Goal: Task Accomplishment & Management: Use online tool/utility

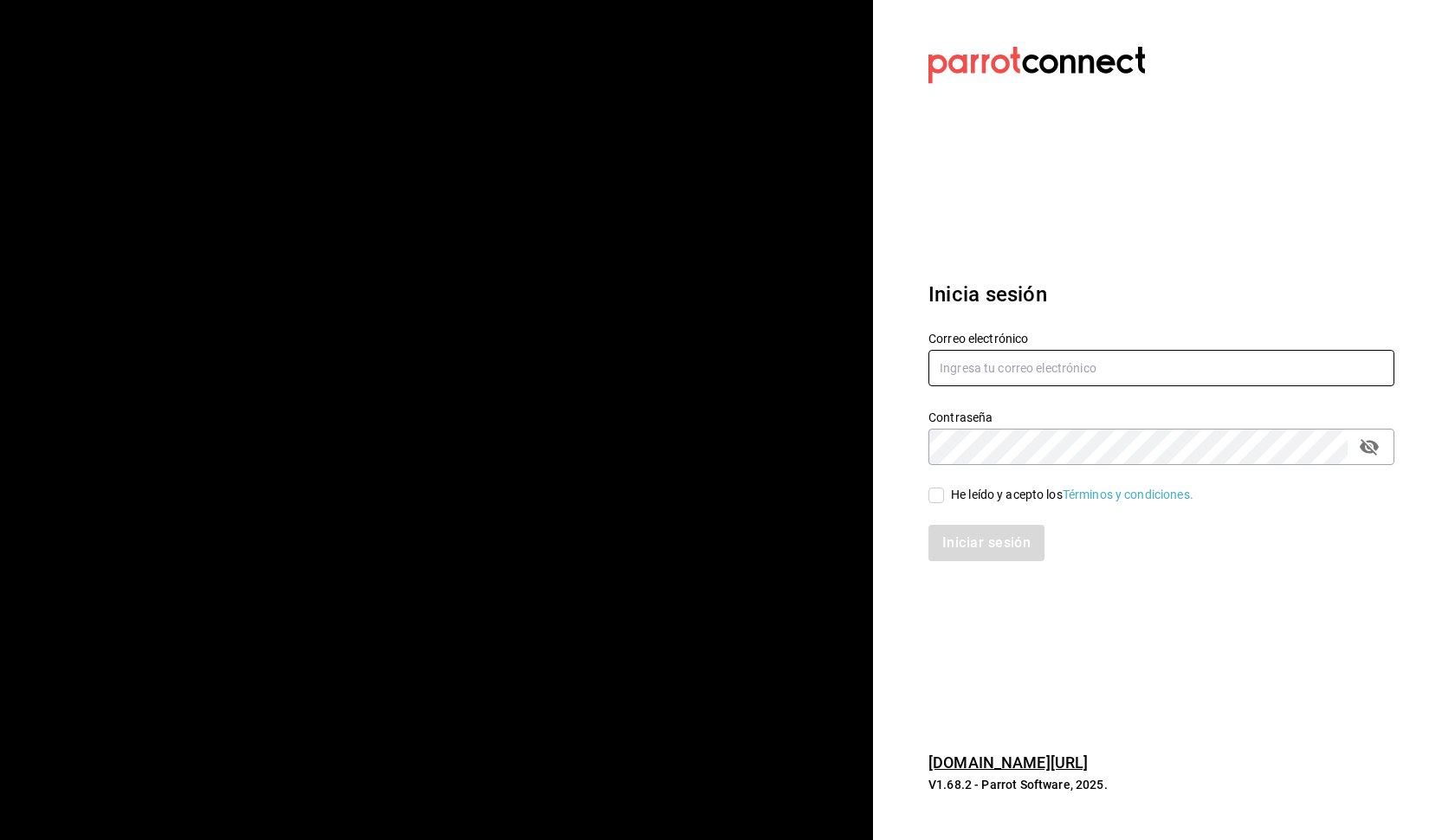
click at [1066, 367] on input "text" at bounding box center [1161, 368] width 466 height 36
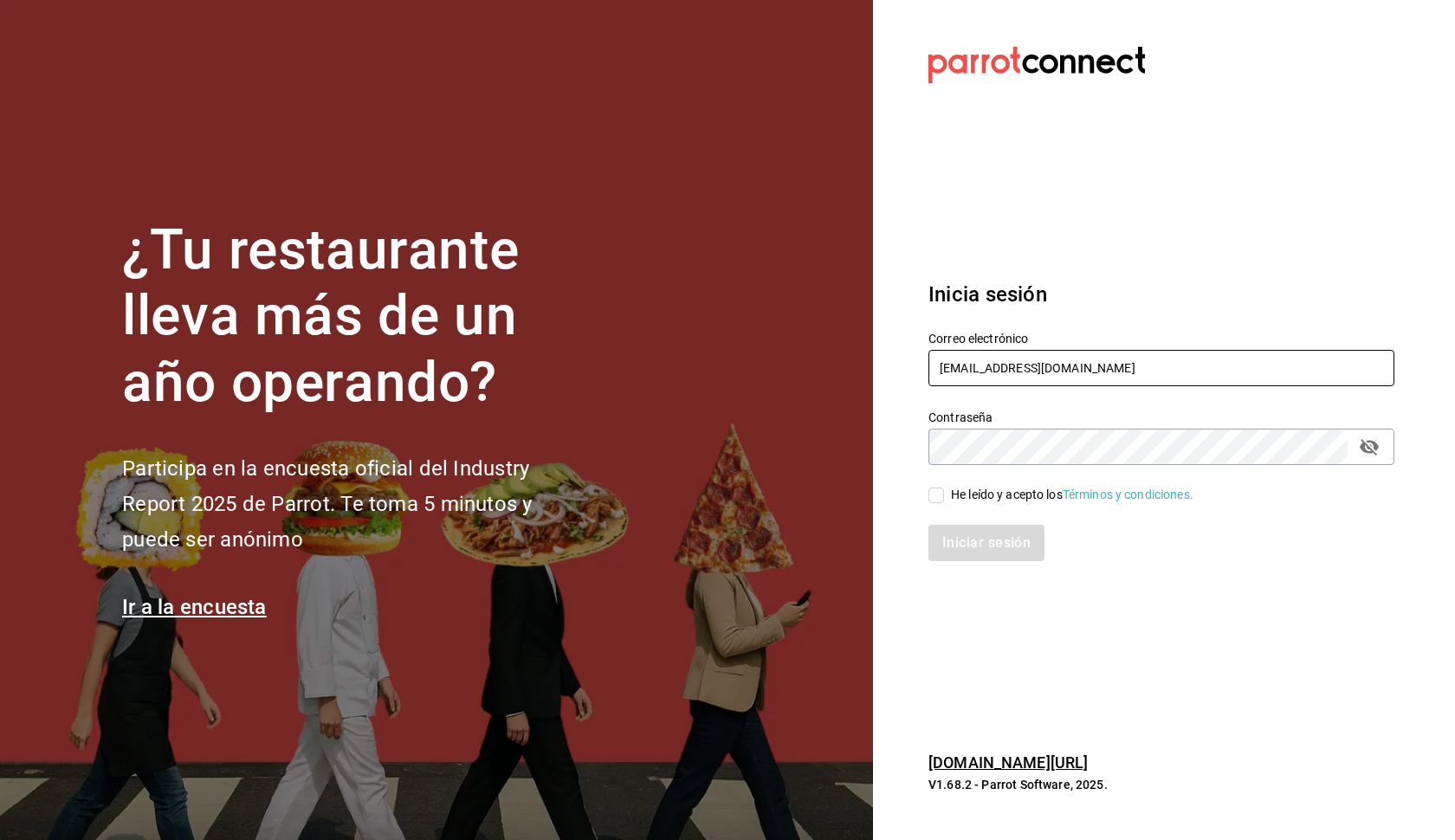
type input "debflores.documental@hotmail.com"
click at [930, 499] on input "He leído y acepto los Términos y condiciones." at bounding box center [936, 495] width 16 height 16
checkbox input "true"
click at [955, 545] on button "Iniciar sesión" at bounding box center [986, 542] width 118 height 36
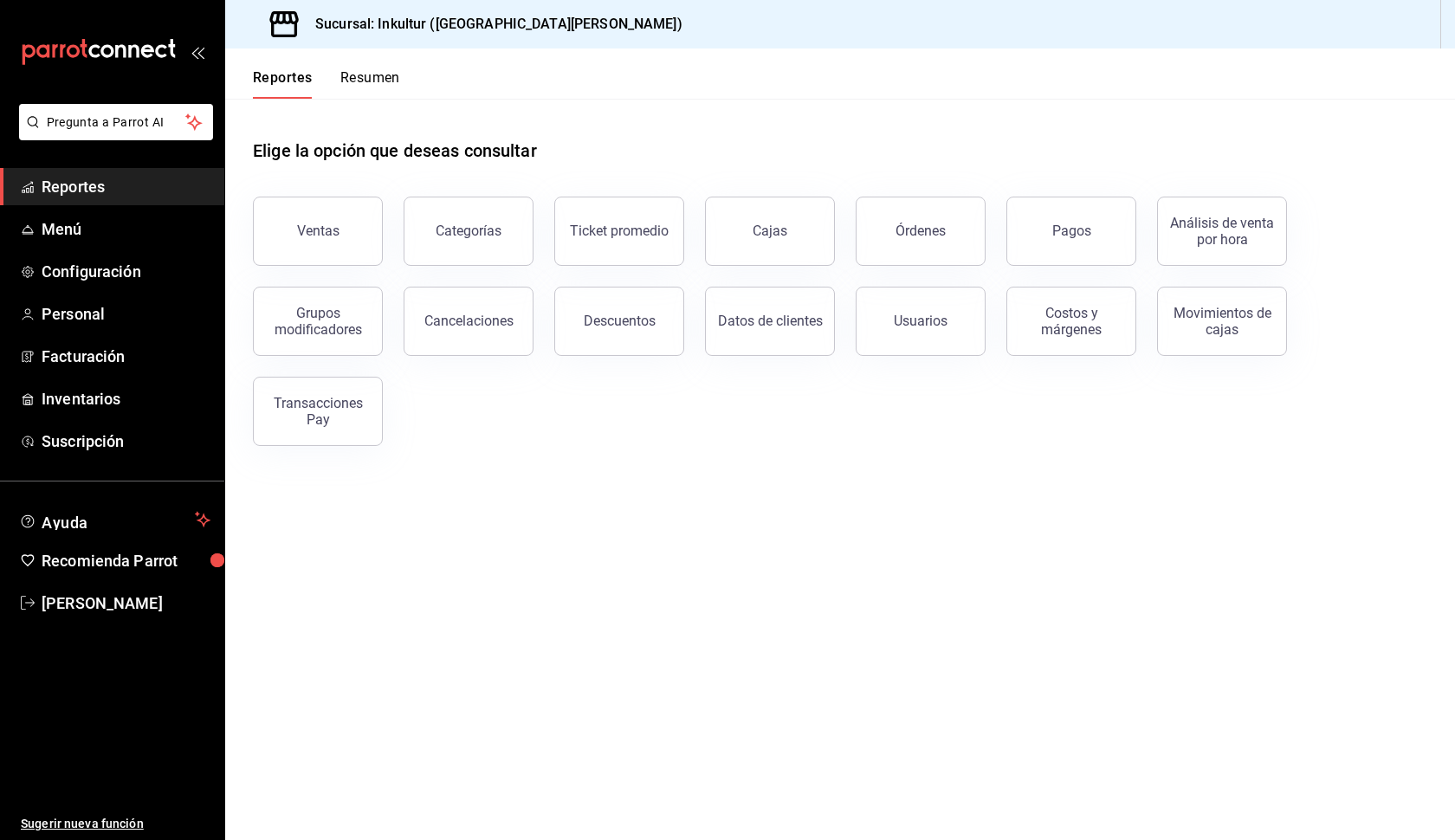
click at [743, 480] on main "Elige la opción que deseas consultar Ventas Categorías Ticket promedio Cajas Ór…" at bounding box center [839, 469] width 1229 height 741
click at [84, 221] on span "Menú" at bounding box center [126, 229] width 169 height 23
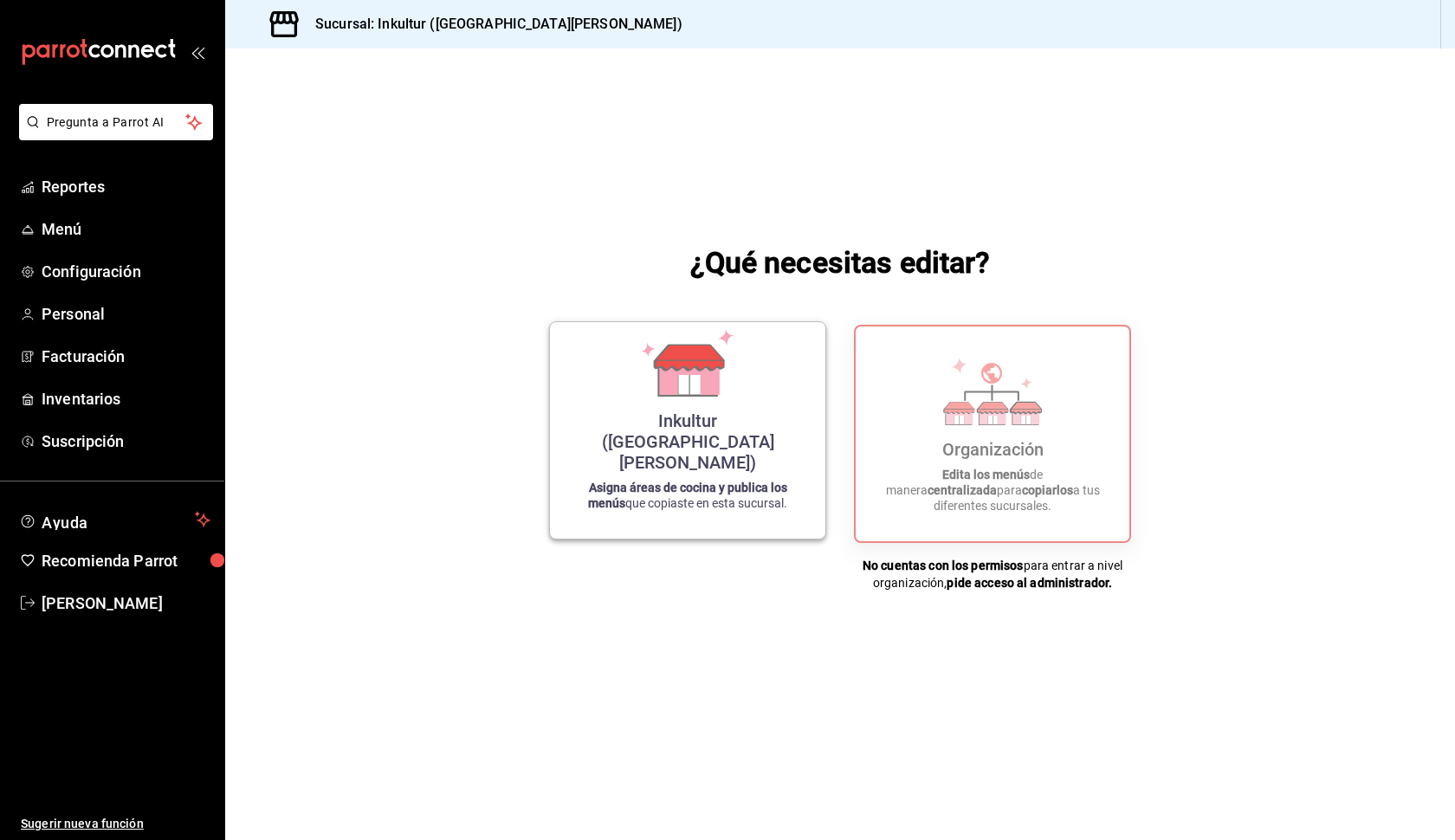
click at [673, 396] on icon at bounding box center [689, 377] width 59 height 37
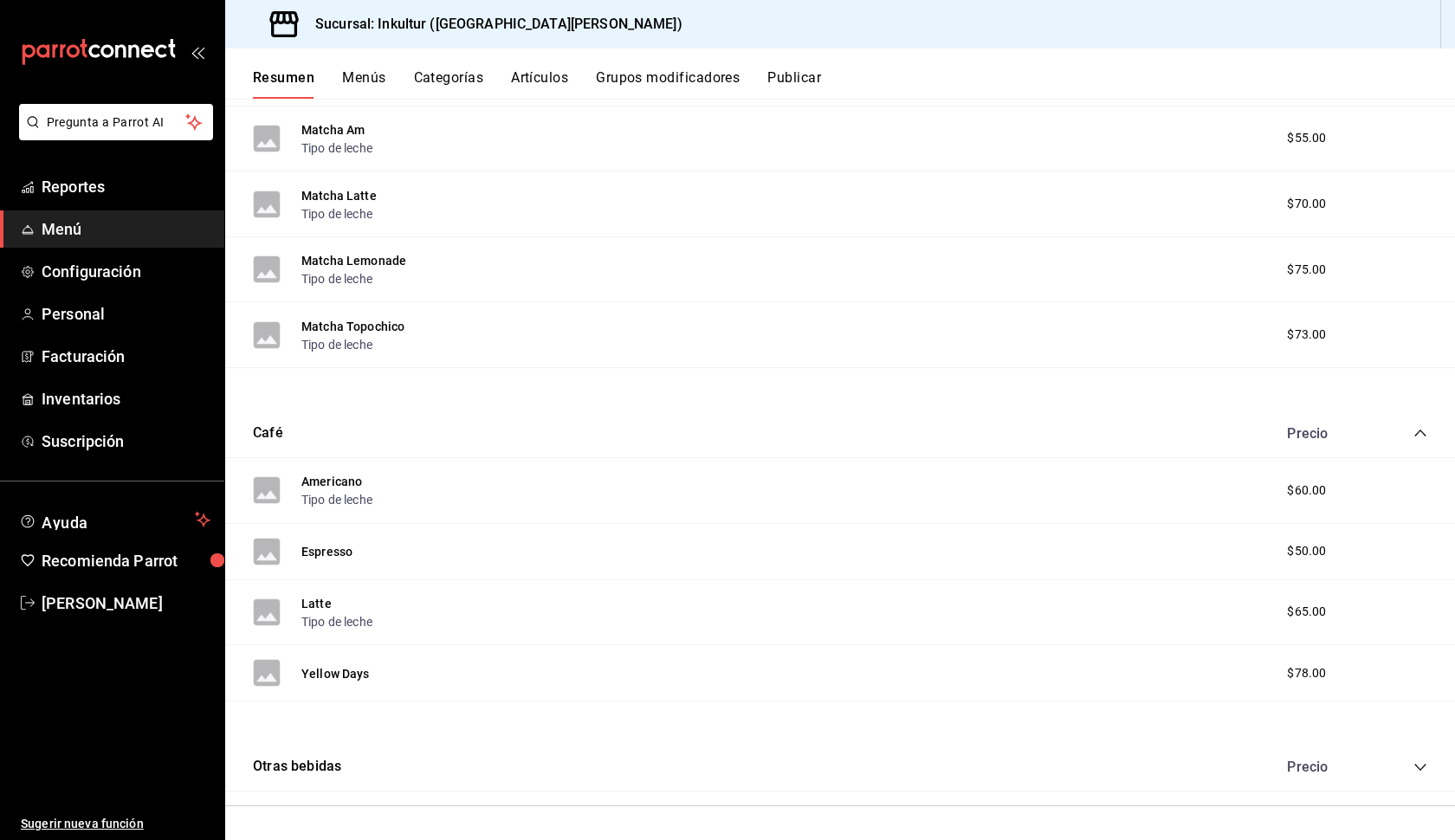
scroll to position [429, 0]
